Goal: Transaction & Acquisition: Purchase product/service

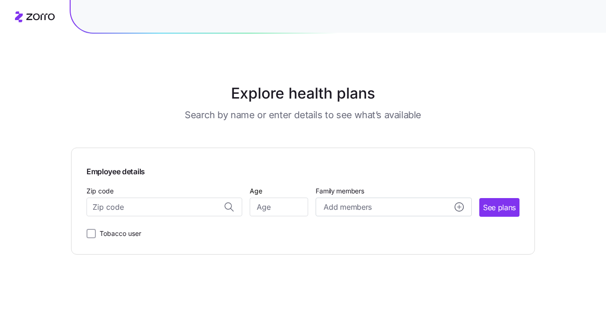
click at [39, 24] on div at bounding box center [303, 17] width 606 height 34
click at [92, 21] on div at bounding box center [338, 16] width 535 height 33
click at [186, 202] on input "Zip code" at bounding box center [164, 207] width 156 height 19
type input "11222"
click at [292, 211] on input "Age" at bounding box center [279, 207] width 58 height 19
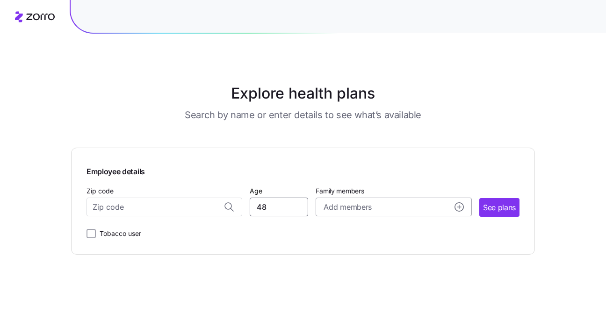
type input "48"
click at [403, 207] on div "Add members" at bounding box center [393, 207] width 140 height 12
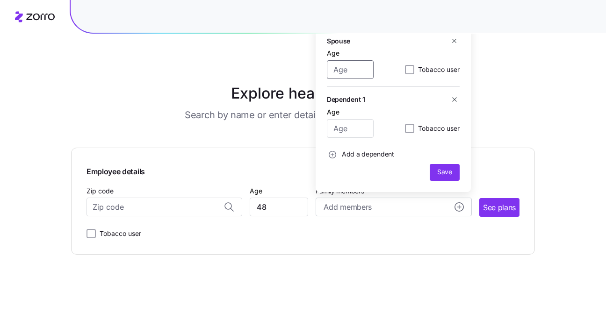
click at [358, 71] on input "Age" at bounding box center [350, 69] width 47 height 19
type input "51"
click at [355, 127] on input "Age" at bounding box center [350, 128] width 47 height 19
type input "16"
click at [437, 173] on span "Save" at bounding box center [444, 171] width 15 height 9
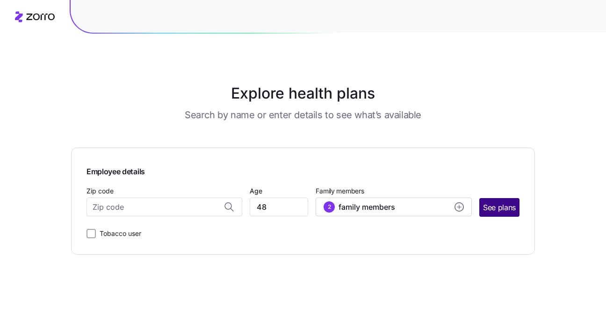
click at [510, 214] on button "See plans" at bounding box center [499, 207] width 40 height 19
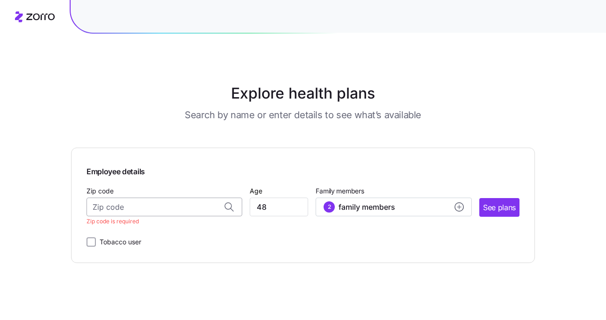
click at [173, 207] on input "Zip code" at bounding box center [164, 207] width 156 height 19
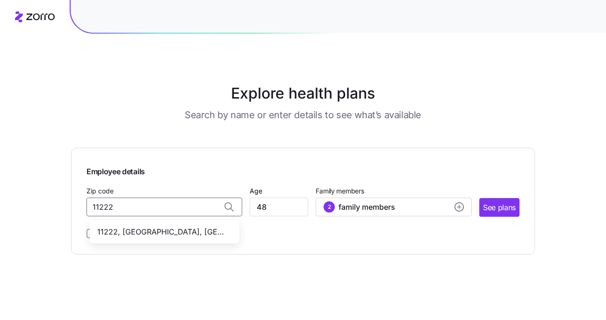
click at [188, 228] on span "11222, Kings County, NY" at bounding box center [162, 232] width 131 height 12
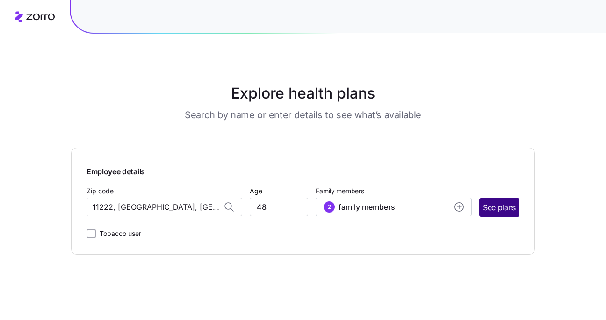
type input "11222, Kings County, NY"
click at [497, 205] on span "See plans" at bounding box center [499, 208] width 33 height 12
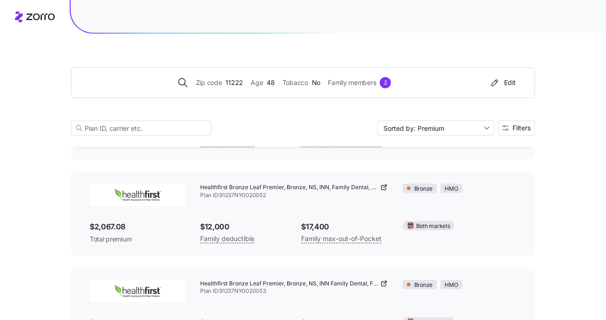
scroll to position [609, 0]
click at [437, 128] on input "Sorted by: Premium" at bounding box center [435, 128] width 117 height 15
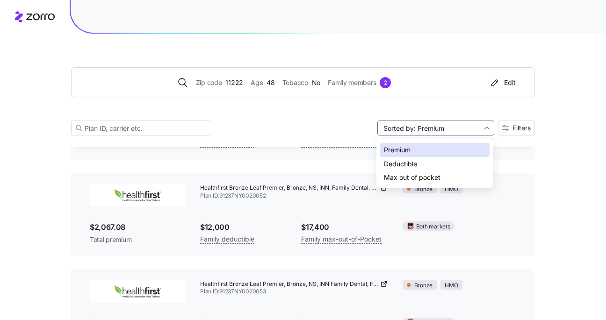
click at [423, 163] on div "Deductible" at bounding box center [434, 164] width 109 height 14
type input "Sorted by: Deductible"
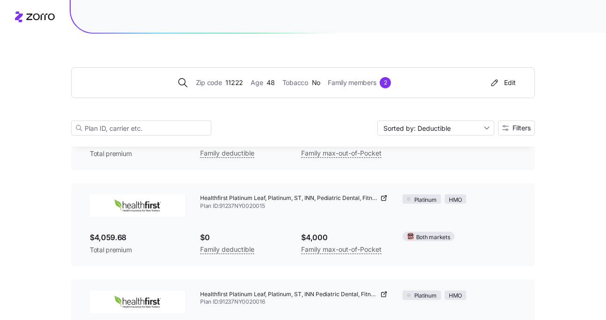
scroll to position [0, 0]
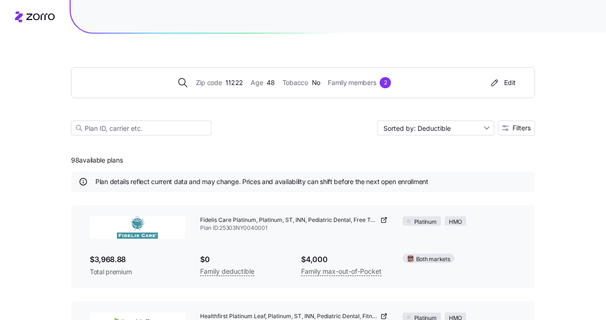
drag, startPoint x: 201, startPoint y: 219, endPoint x: 269, endPoint y: 215, distance: 67.9
click at [269, 215] on div "Fidelis Care Platinum, Platinum, ST, INN, Pediatric Dental, Free Telehealth DP …" at bounding box center [294, 224] width 202 height 31
click at [200, 218] on span "Fidelis Care Platinum, Platinum, ST, INN, Pediatric Dental, Free Telehealth DP" at bounding box center [289, 220] width 178 height 8
click at [201, 218] on span "Fidelis Care Platinum, Platinum, ST, INN, Pediatric Dental, Free Telehealth DP" at bounding box center [289, 220] width 178 height 8
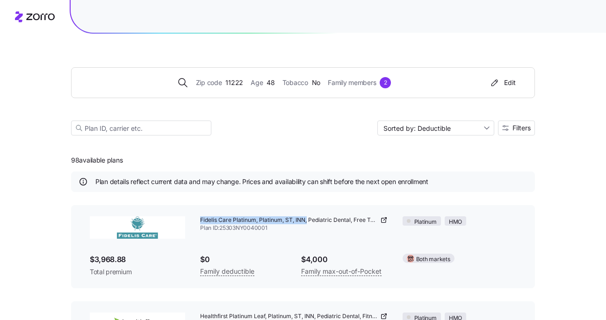
drag, startPoint x: 200, startPoint y: 219, endPoint x: 307, endPoint y: 220, distance: 107.0
click at [307, 220] on span "Fidelis Care Platinum, Platinum, ST, INN, Pediatric Dental, Free Telehealth DP" at bounding box center [289, 220] width 178 height 8
click at [382, 221] on icon at bounding box center [383, 219] width 7 height 7
click at [38, 10] on div at bounding box center [303, 17] width 606 height 34
click at [38, 14] on icon at bounding box center [40, 17] width 29 height 7
